Goal: Task Accomplishment & Management: Use online tool/utility

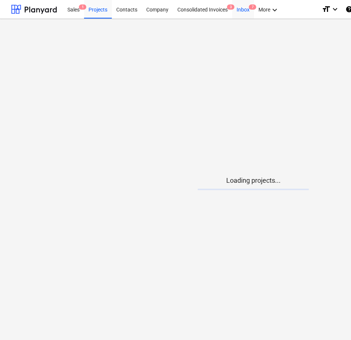
click at [244, 11] on div "Inbox 7" at bounding box center [243, 9] width 22 height 19
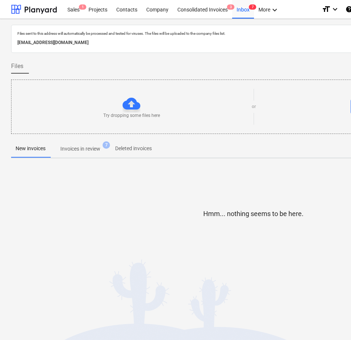
click at [138, 41] on p "[EMAIL_ADDRESS][DOMAIN_NAME]" at bounding box center [253, 43] width 472 height 8
copy p "[EMAIL_ADDRESS][DOMAIN_NAME]"
